Goal: Task Accomplishment & Management: Manage account settings

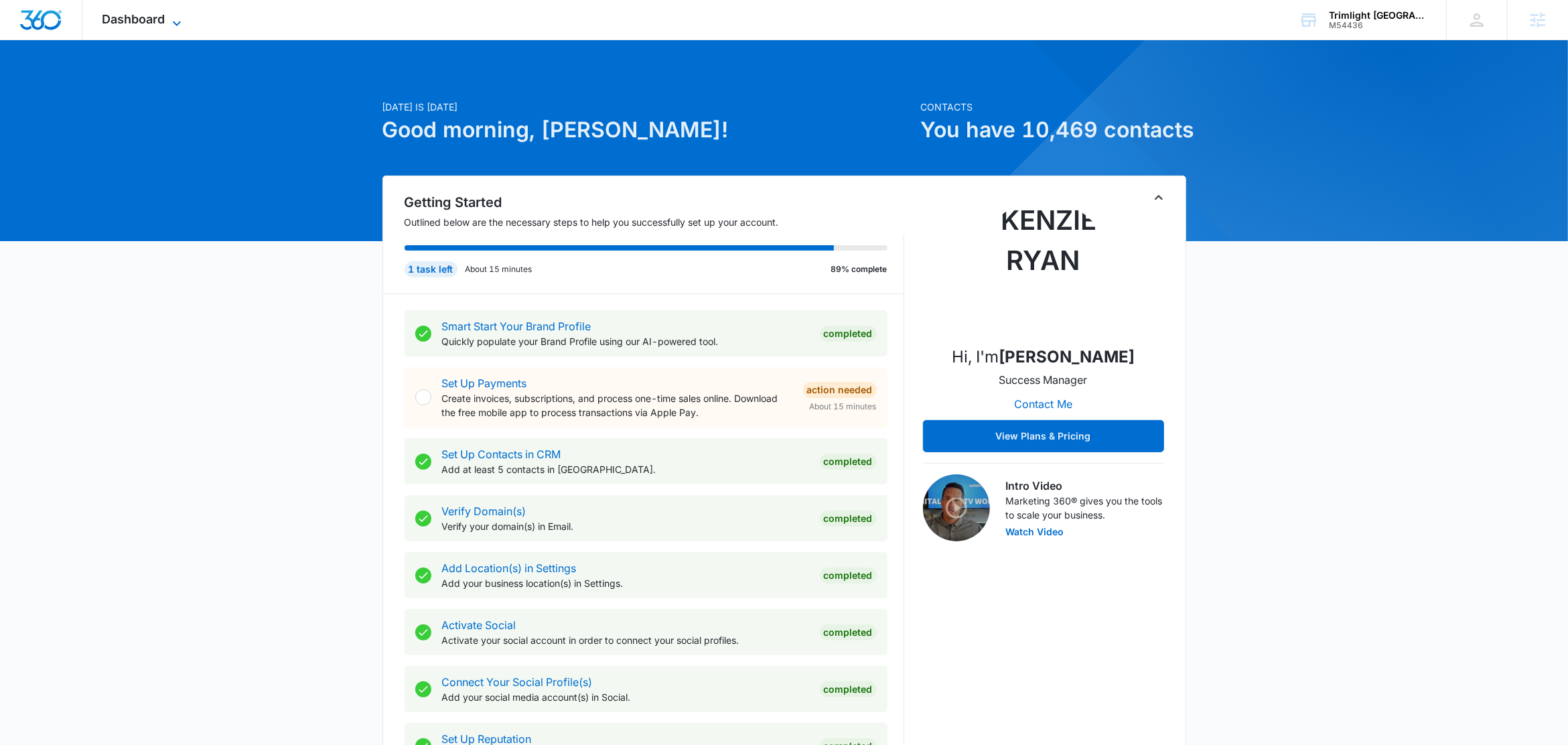
click at [160, 20] on span "Dashboard" at bounding box center [134, 18] width 63 height 14
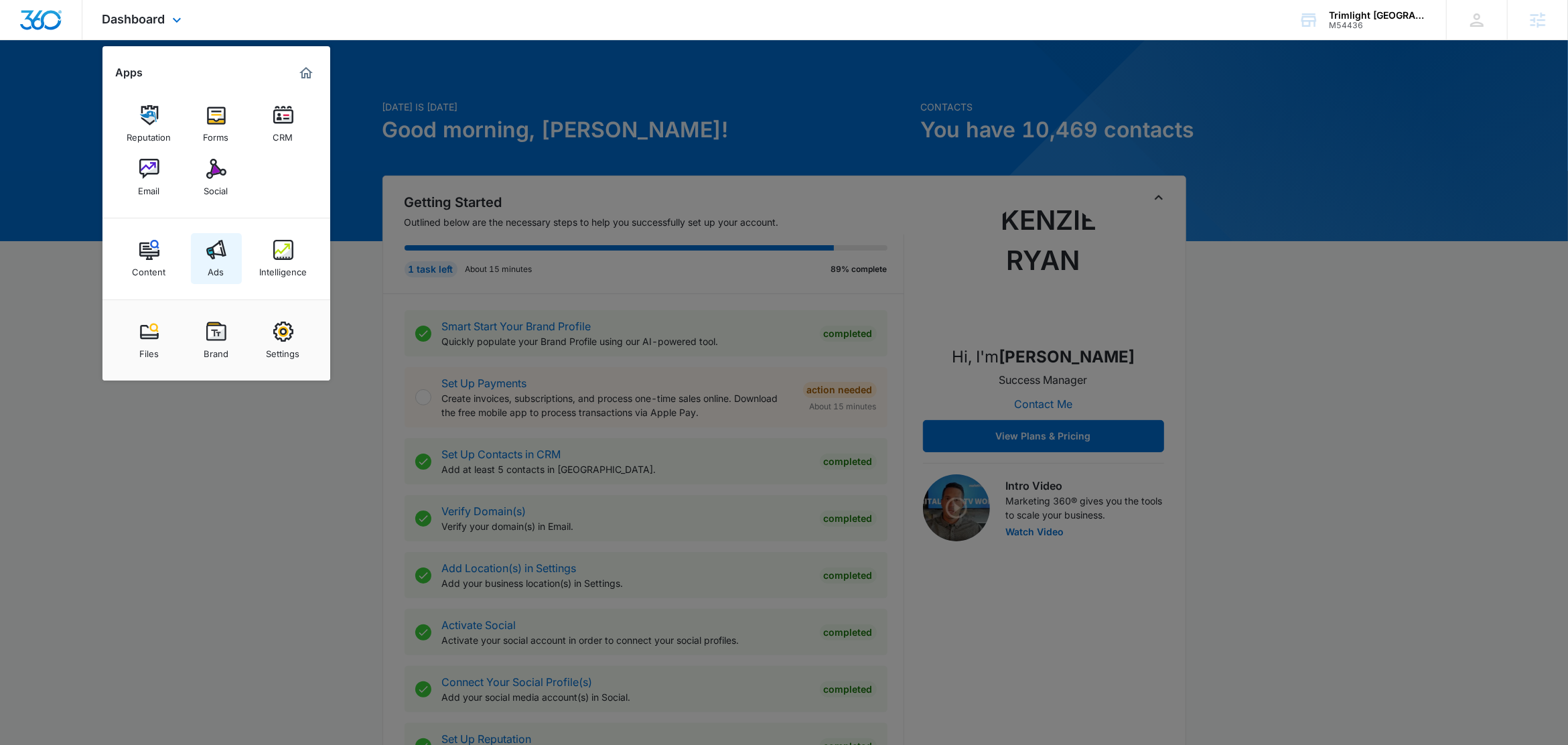
click at [213, 261] on div "Ads" at bounding box center [216, 269] width 16 height 18
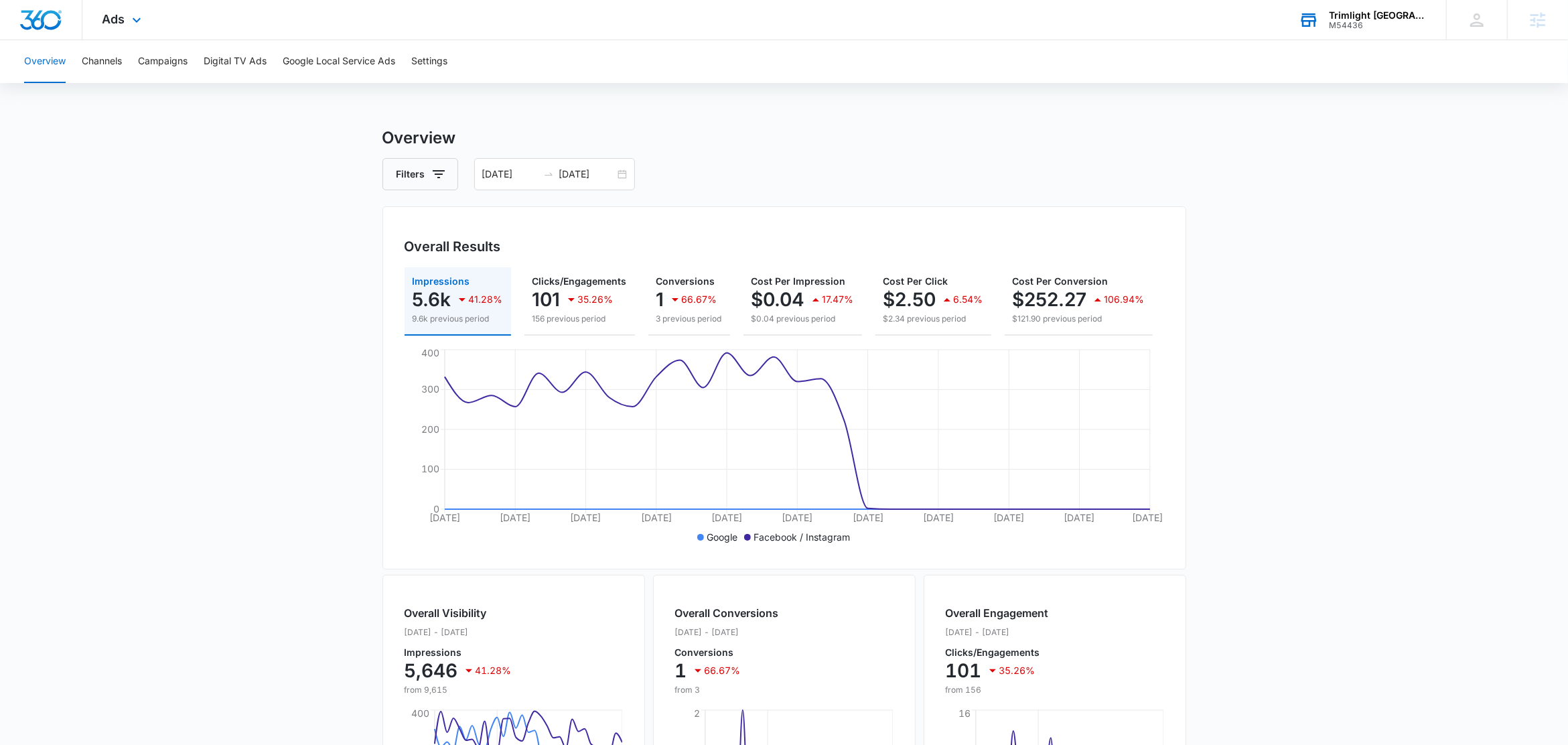
click at [1370, 14] on div "Trimlight [GEOGRAPHIC_DATA][PERSON_NAME]" at bounding box center [1378, 15] width 98 height 11
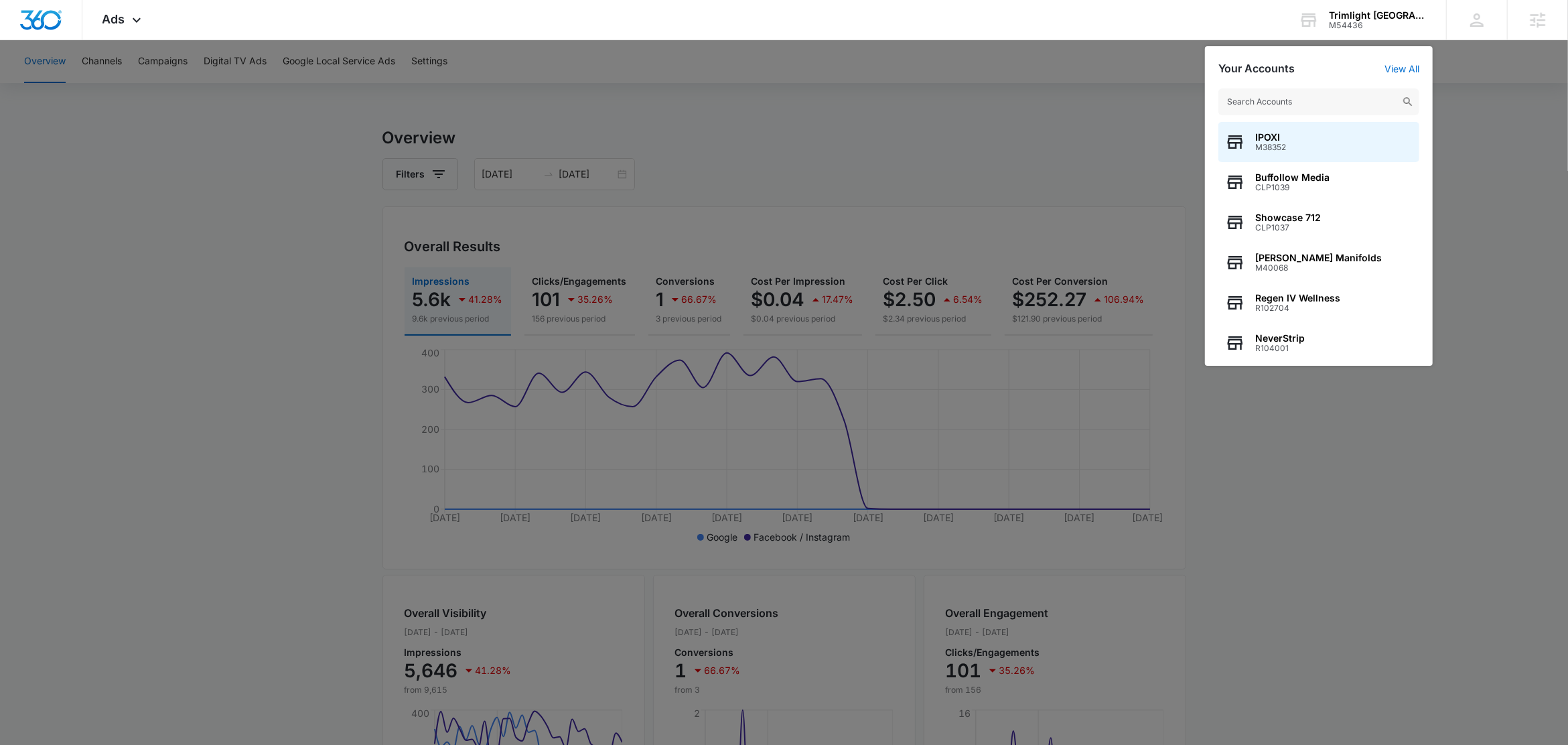
click at [1529, 156] on div at bounding box center [784, 372] width 1568 height 745
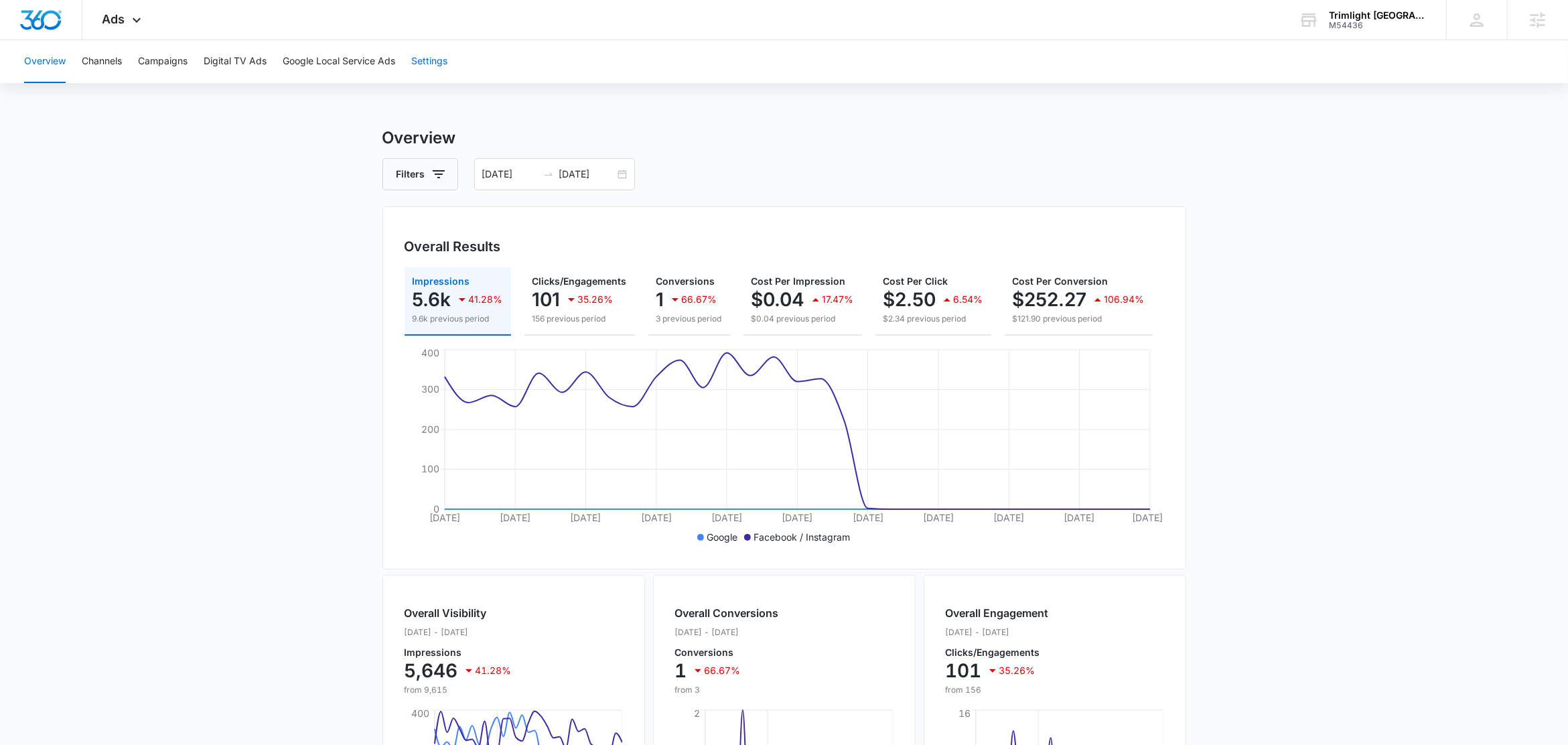
click at [416, 61] on button "Settings" at bounding box center [429, 61] width 36 height 43
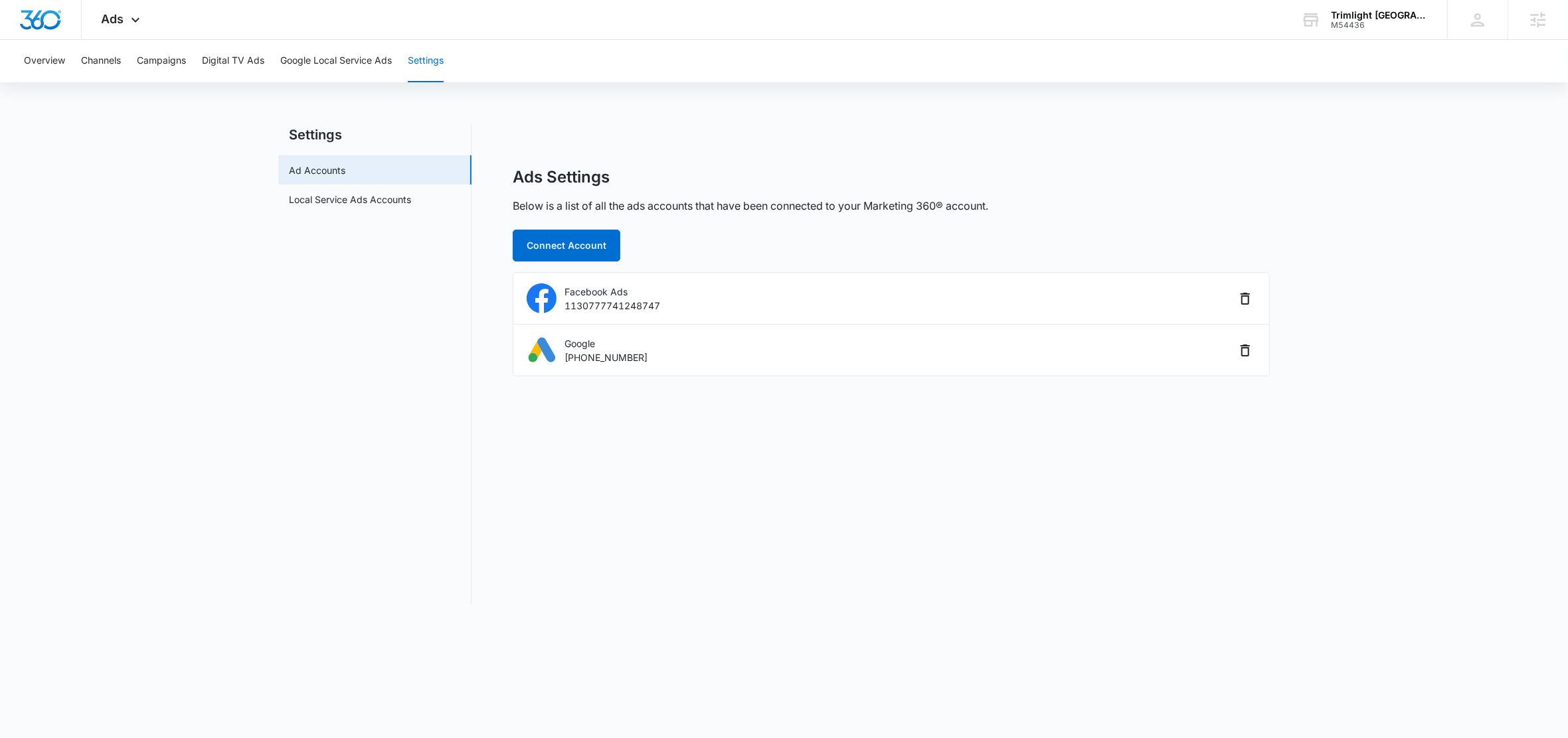
click at [175, 128] on main "Settings Ad Accounts Local Service Ads Accounts Ads Settings Below is a list of…" at bounding box center [784, 372] width 1568 height 496
click at [120, 23] on span "Ads" at bounding box center [112, 18] width 22 height 14
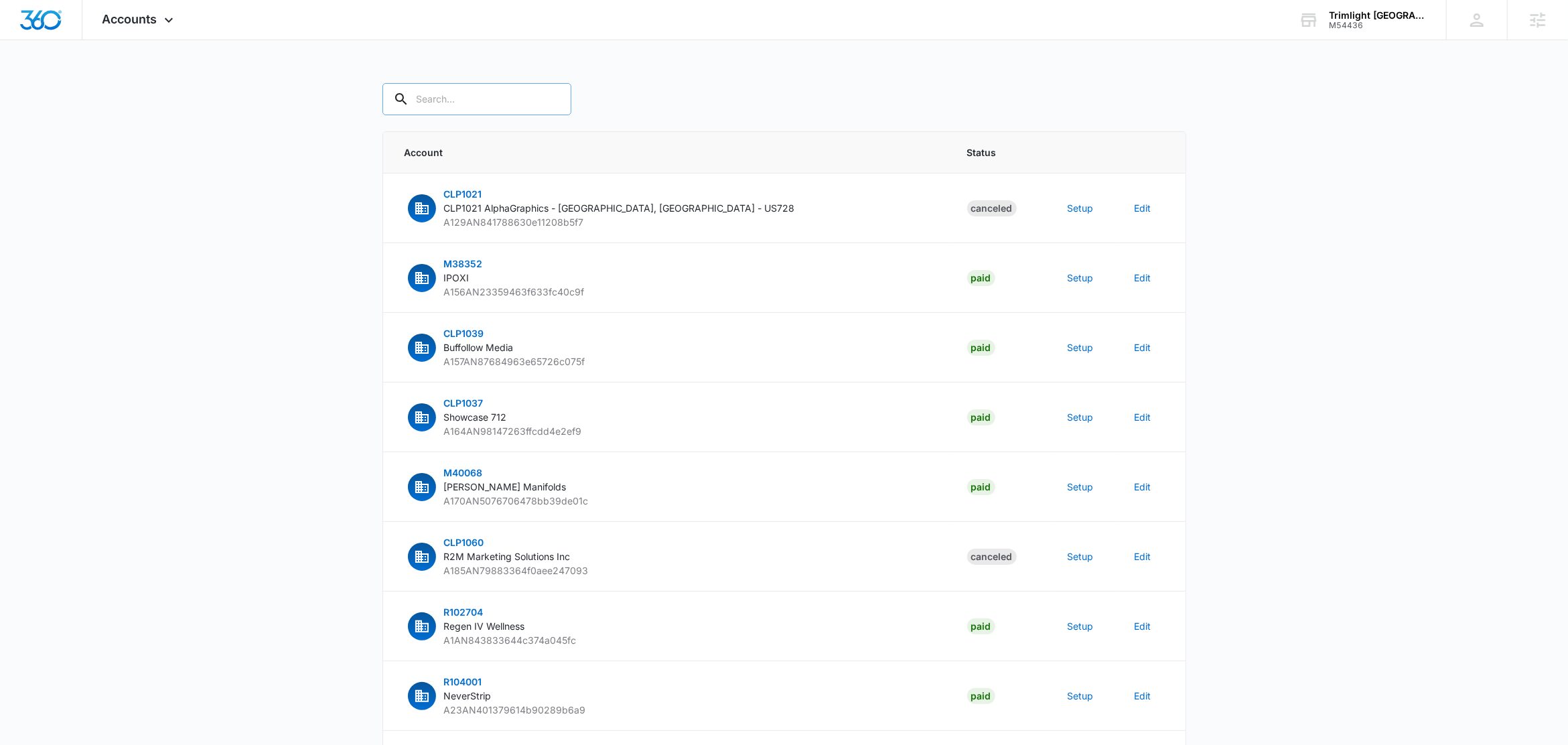
click at [456, 106] on input "text" at bounding box center [476, 99] width 189 height 32
paste input "M54436"
type input "M54436"
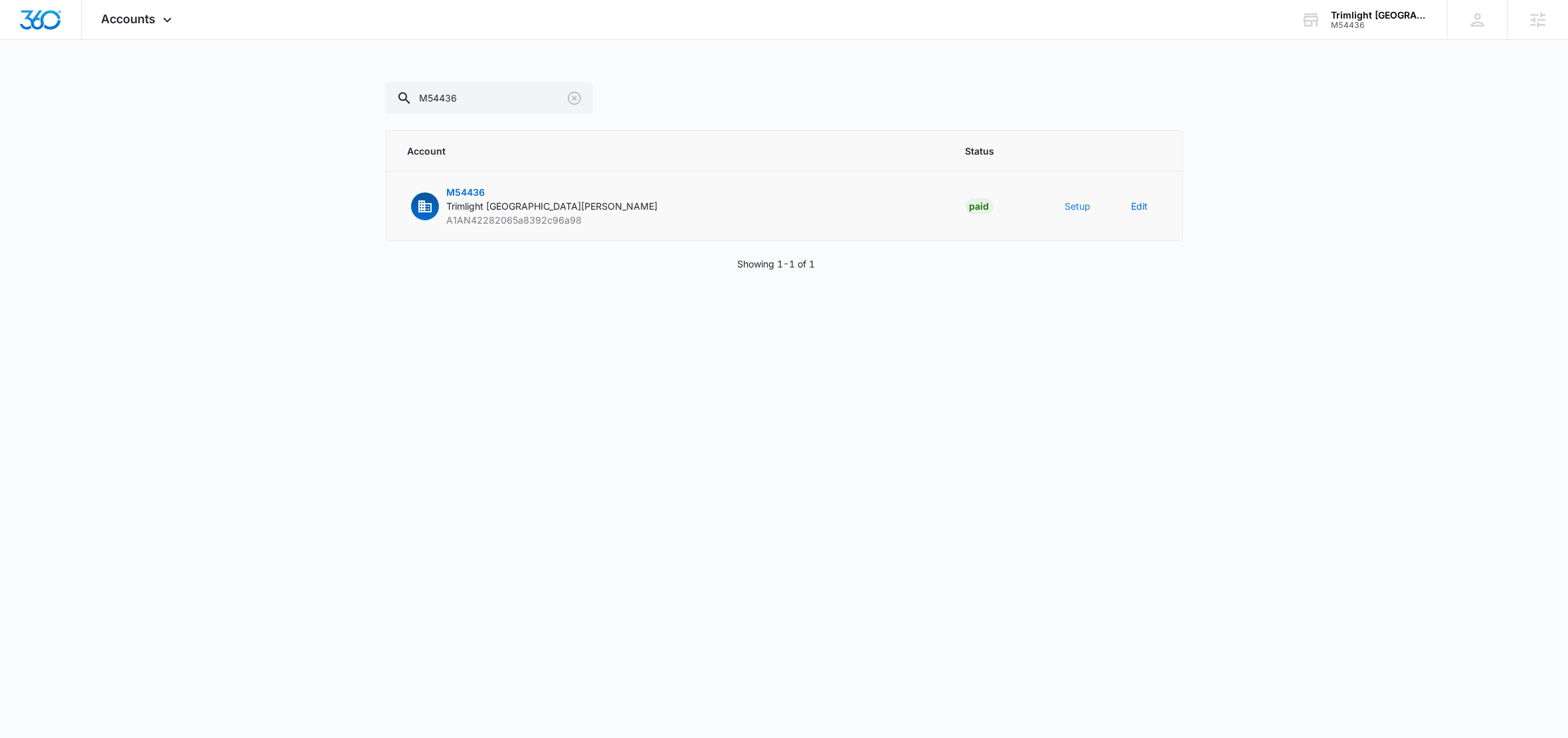
click at [1075, 207] on button "Setup" at bounding box center [1078, 206] width 26 height 14
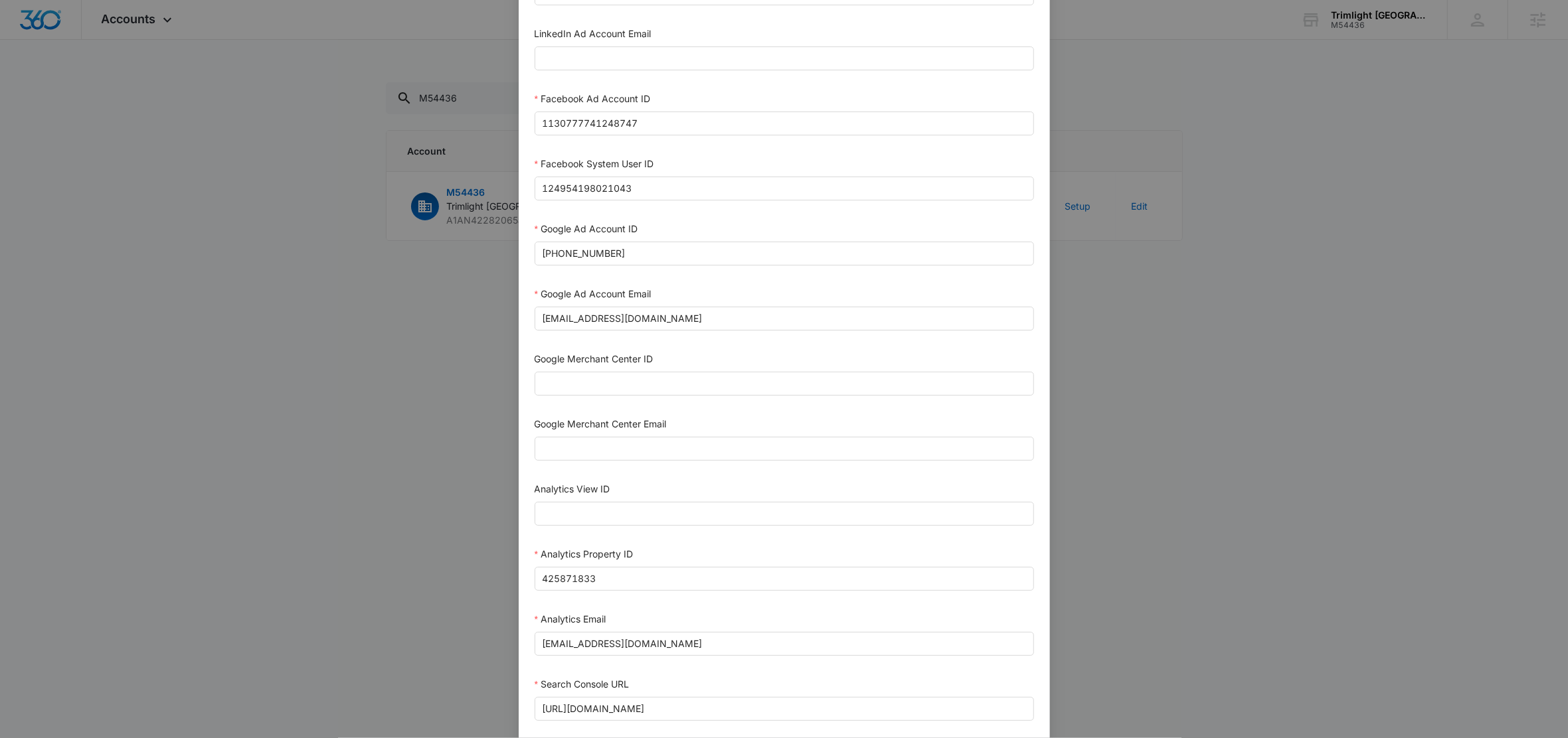
scroll to position [216, 0]
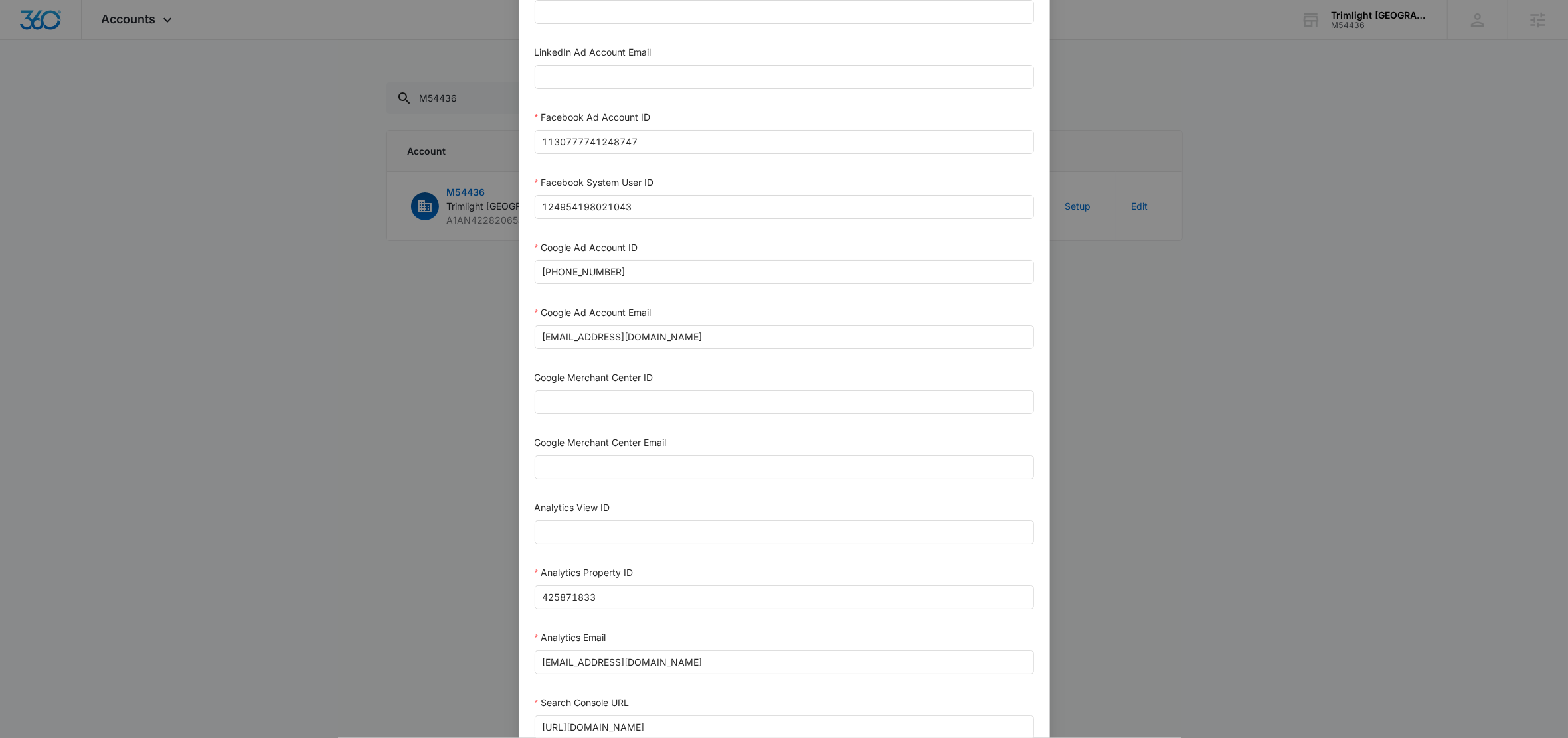
click at [233, 107] on div "Setup Account Bing Ad Account ID Bing Ad Account Email LinkedIn Ad Account ID L…" at bounding box center [784, 369] width 1568 height 738
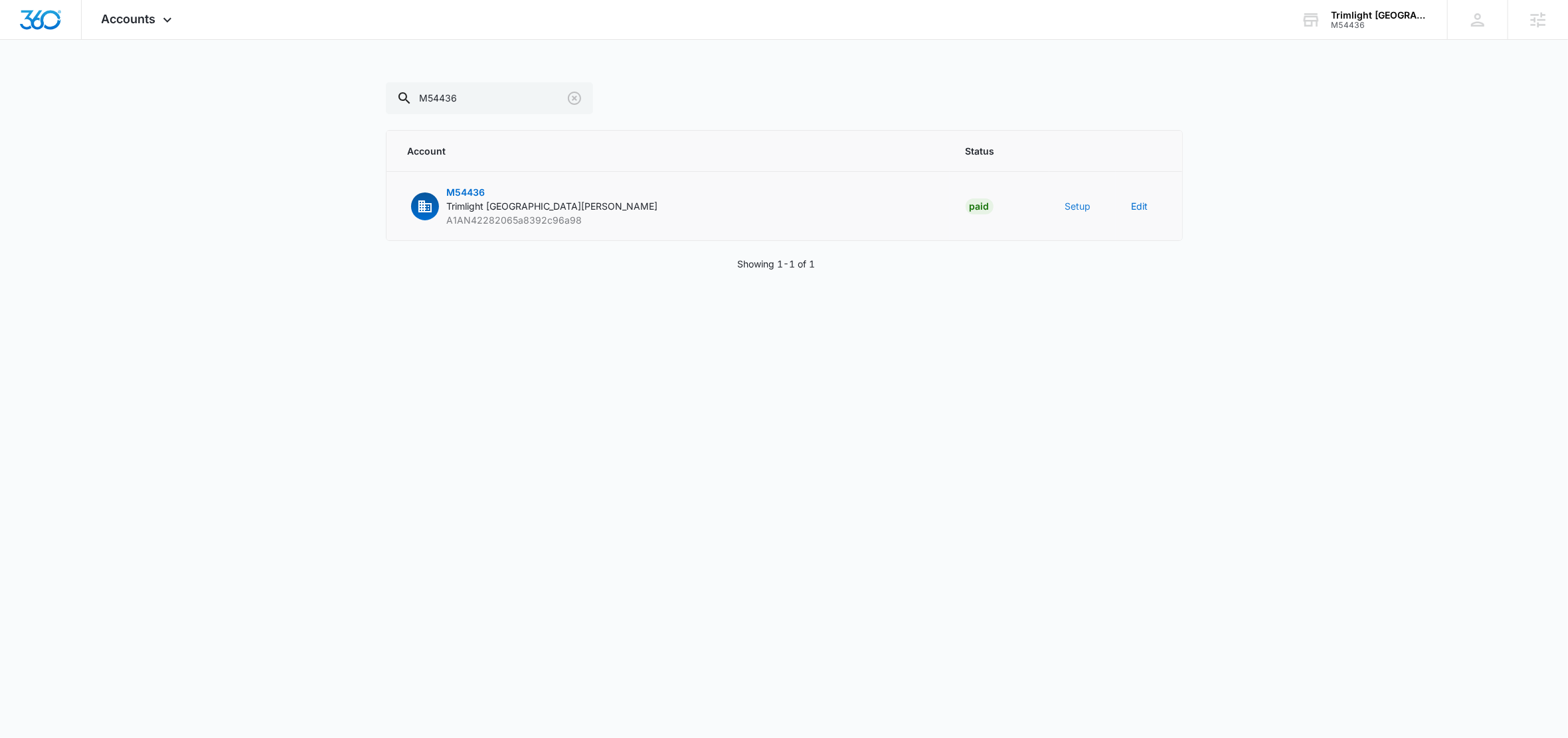
click at [1088, 209] on button "Setup" at bounding box center [1078, 206] width 26 height 14
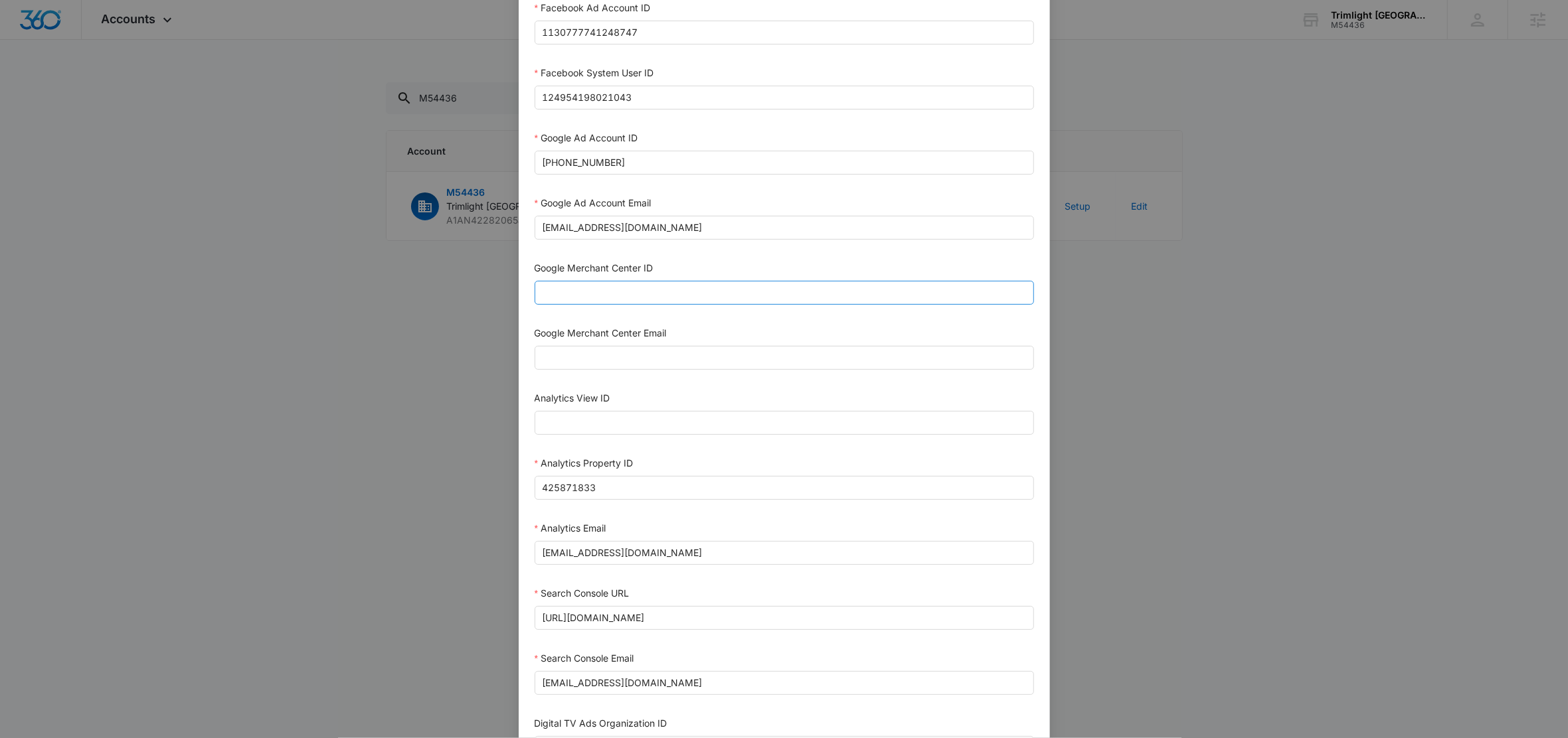
scroll to position [330, 0]
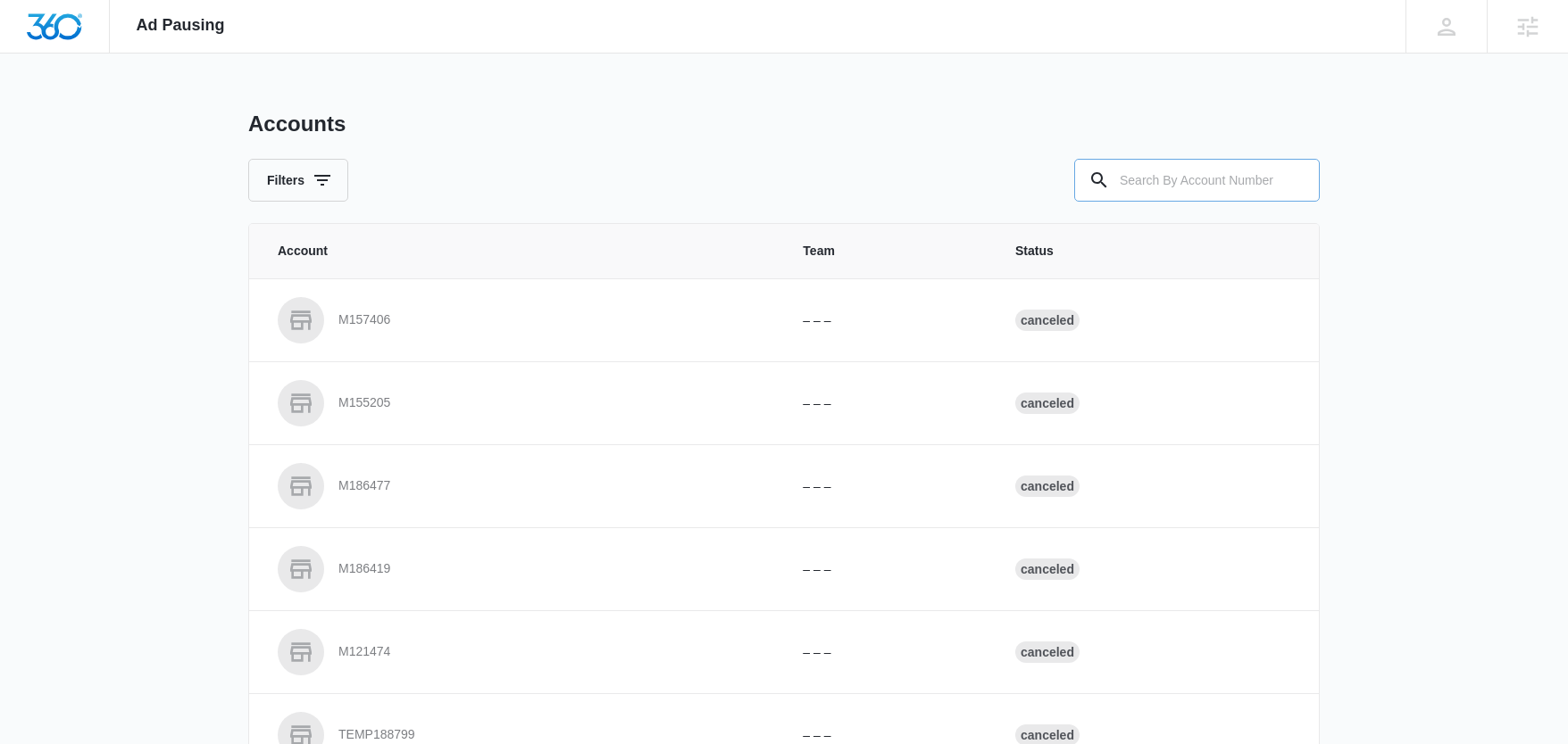
click at [1180, 179] on input "text" at bounding box center [1197, 180] width 245 height 43
paste input "M54436"
type input "M54436"
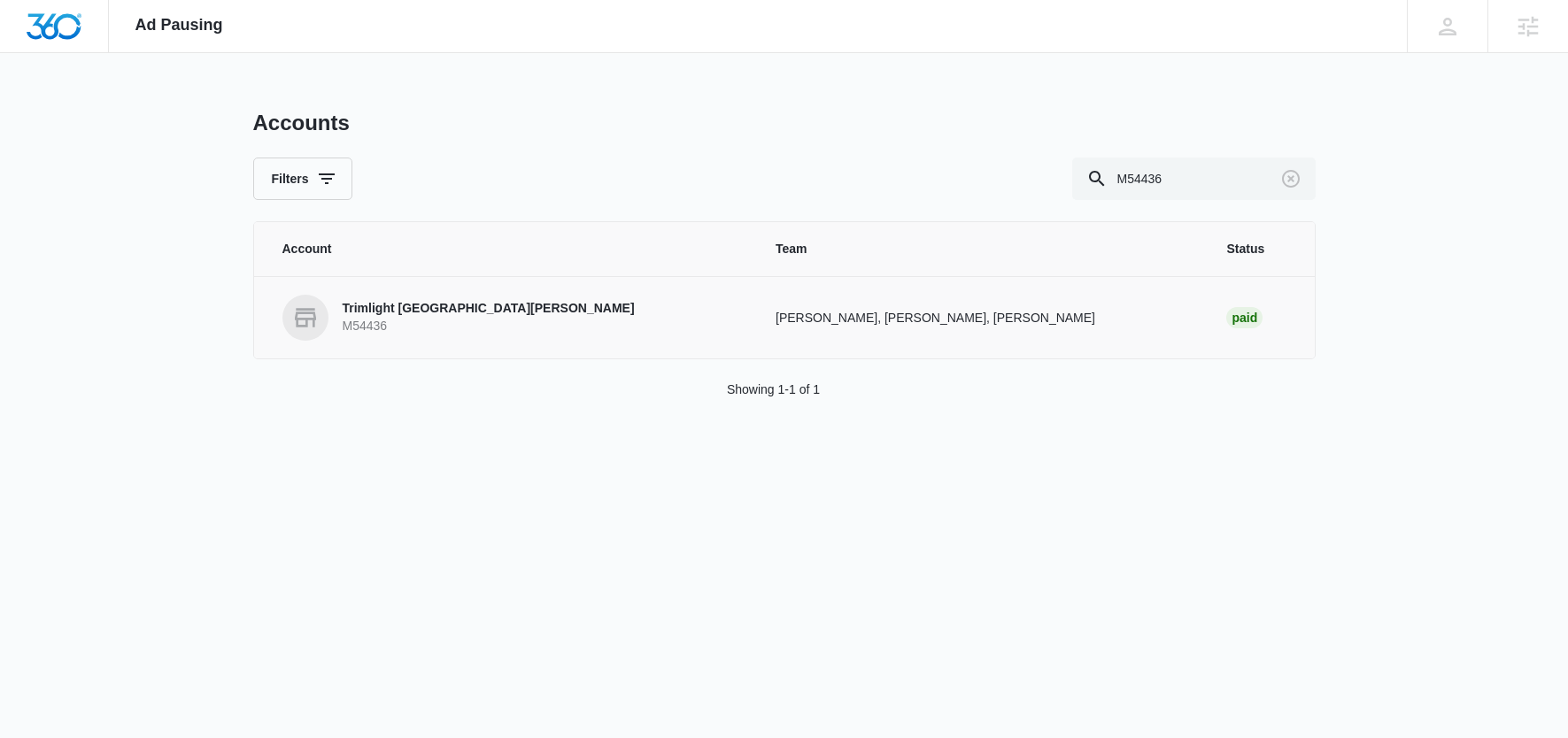
click at [397, 307] on p "Trimlight St. Louis" at bounding box center [489, 309] width 292 height 17
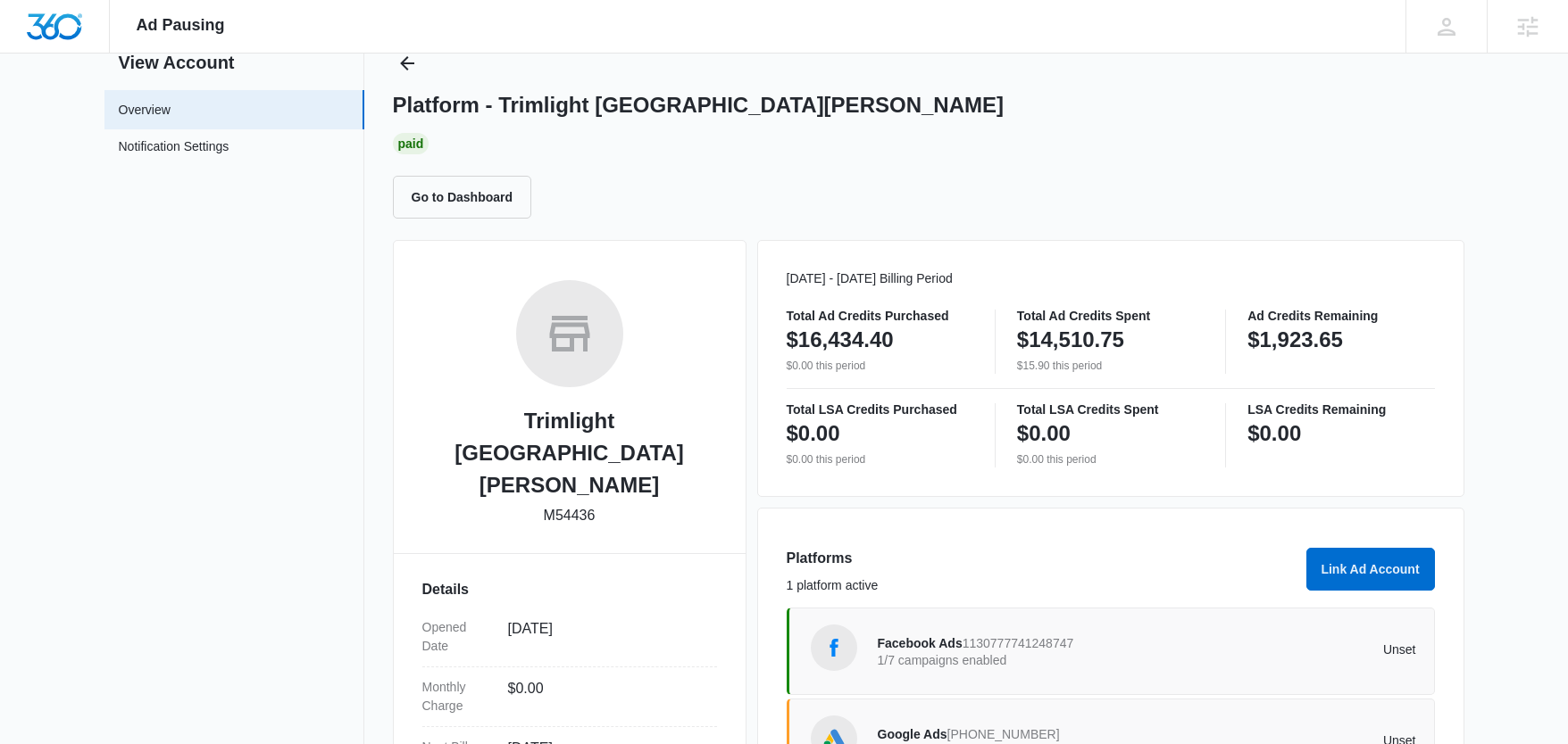
scroll to position [319, 0]
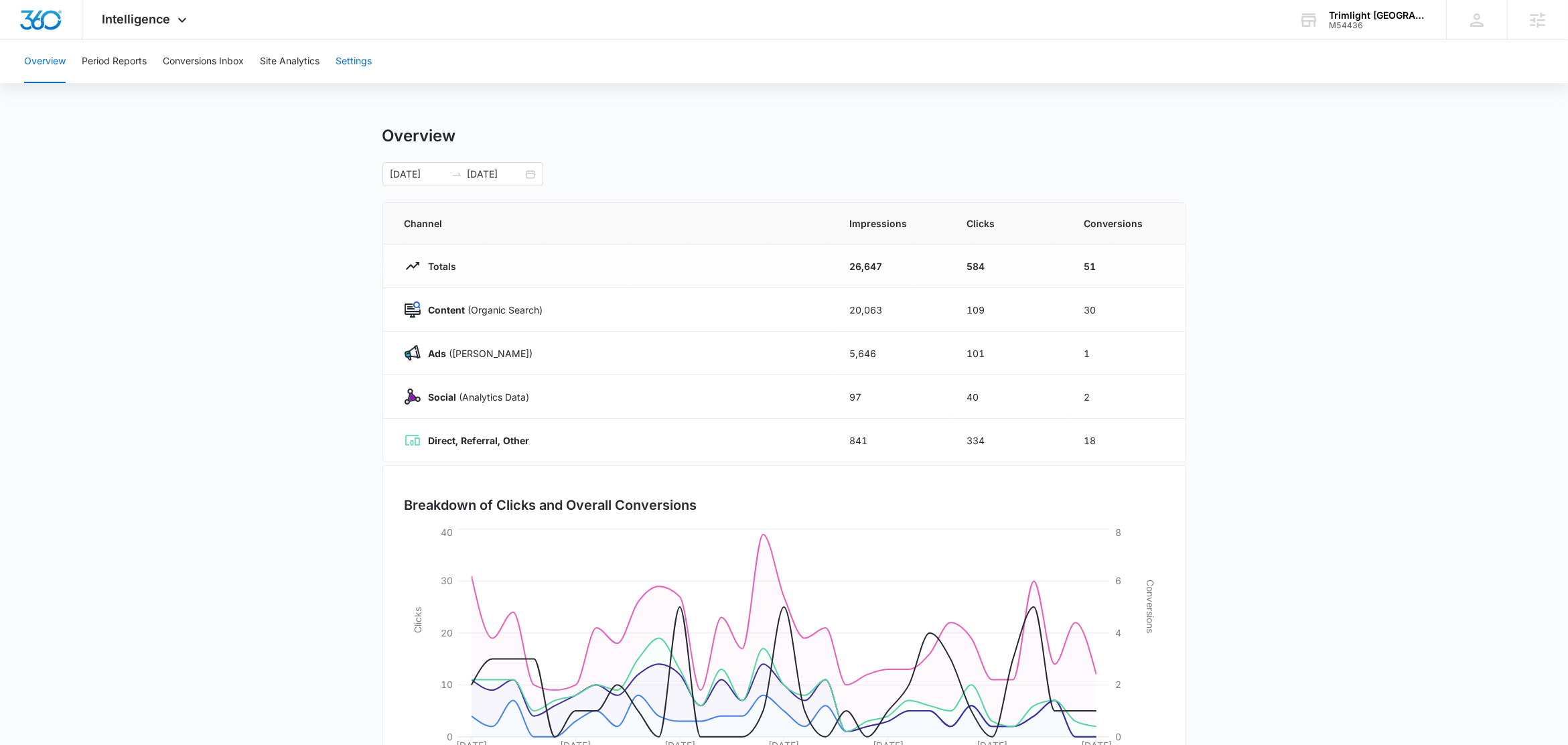
click at [360, 57] on button "Settings" at bounding box center [353, 61] width 36 height 43
